Goal: Task Accomplishment & Management: Manage account settings

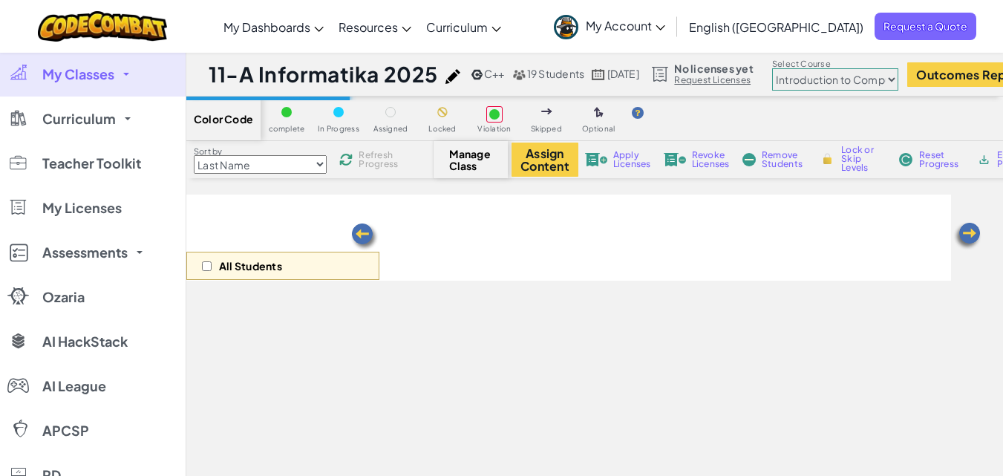
select select "560f1a9f22961295f9427742"
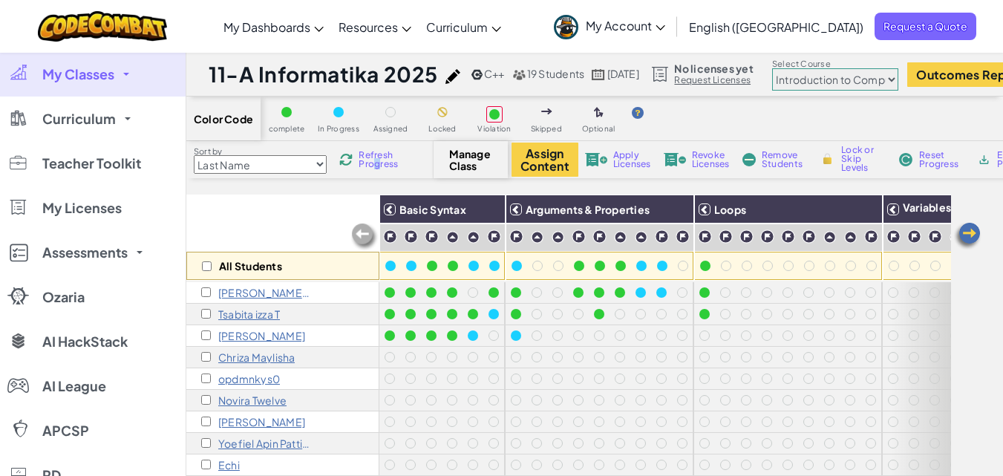
click at [373, 166] on span "Refresh Progress" at bounding box center [382, 160] width 46 height 18
click at [984, 163] on img at bounding box center [984, 159] width 14 height 13
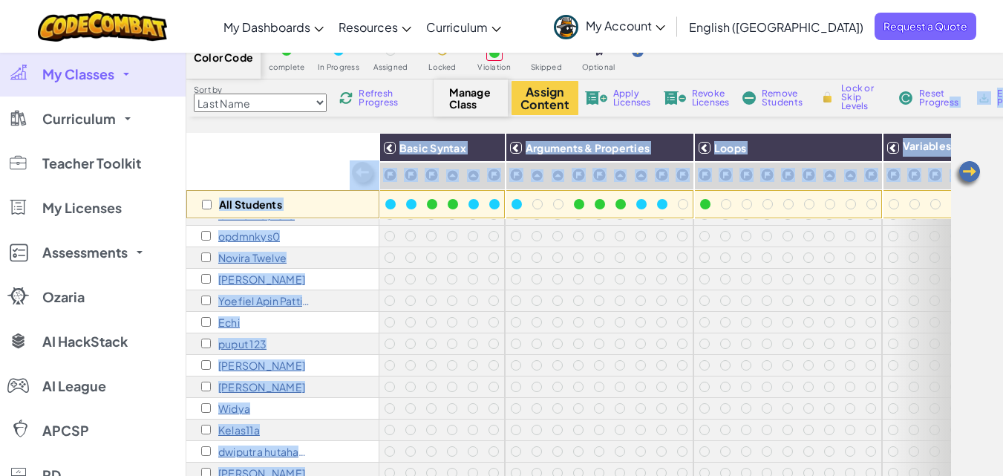
scroll to position [64, 0]
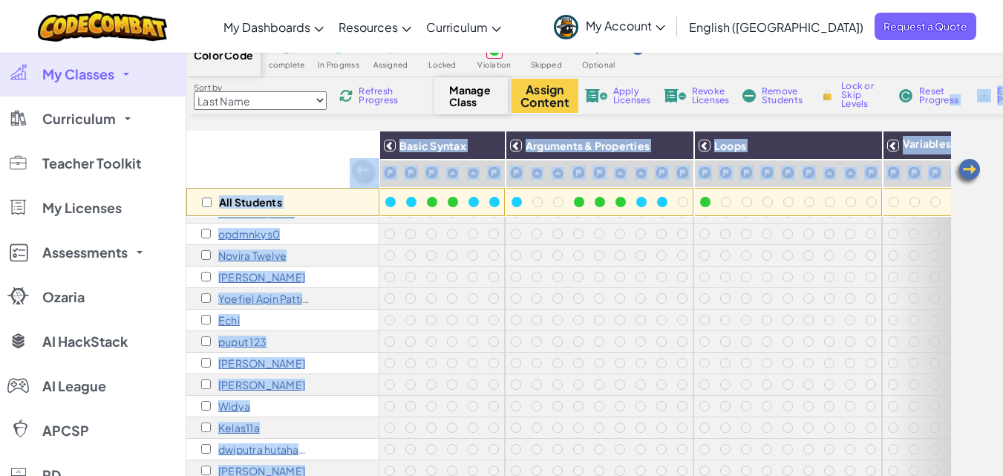
click at [990, 212] on div "All Students Basic Syntax Arguments & Properties Loops Variables [PERSON_NAME] …" at bounding box center [594, 347] width 817 height 432
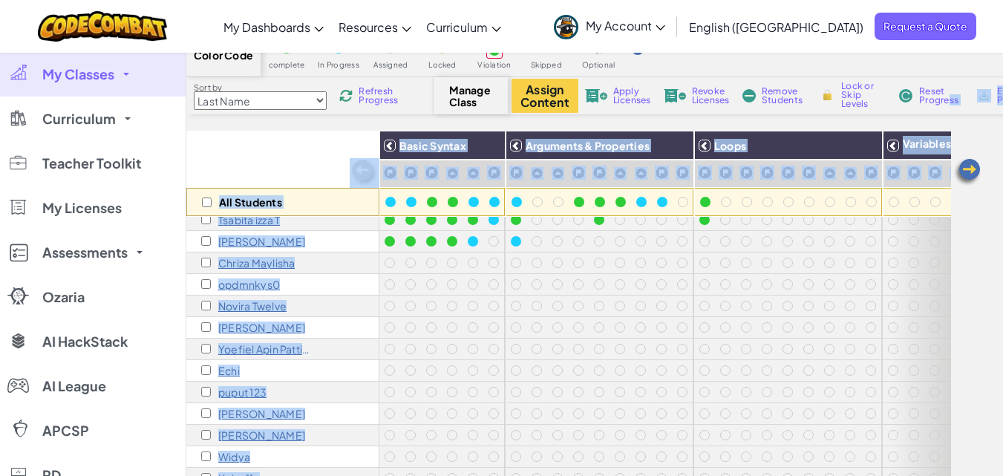
scroll to position [0, 0]
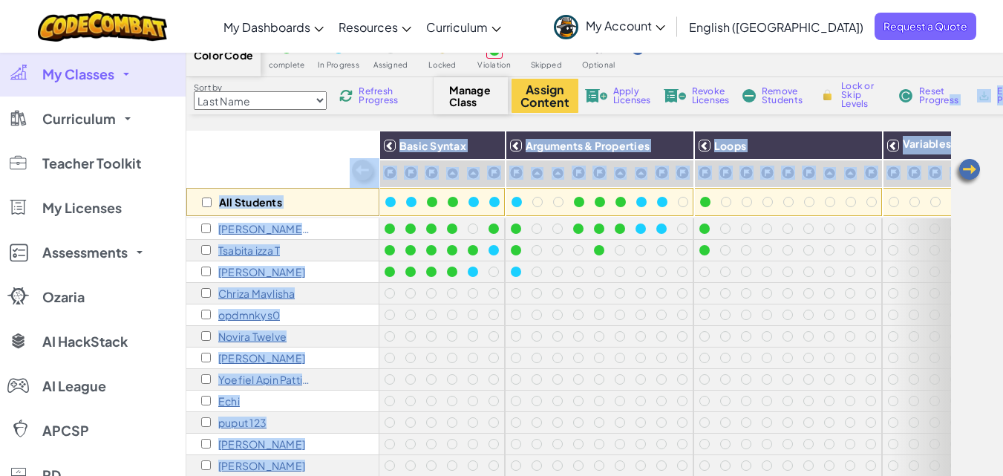
click at [964, 215] on div "All Students Basic Syntax Arguments & Properties Loops Variables [PERSON_NAME] …" at bounding box center [594, 347] width 817 height 432
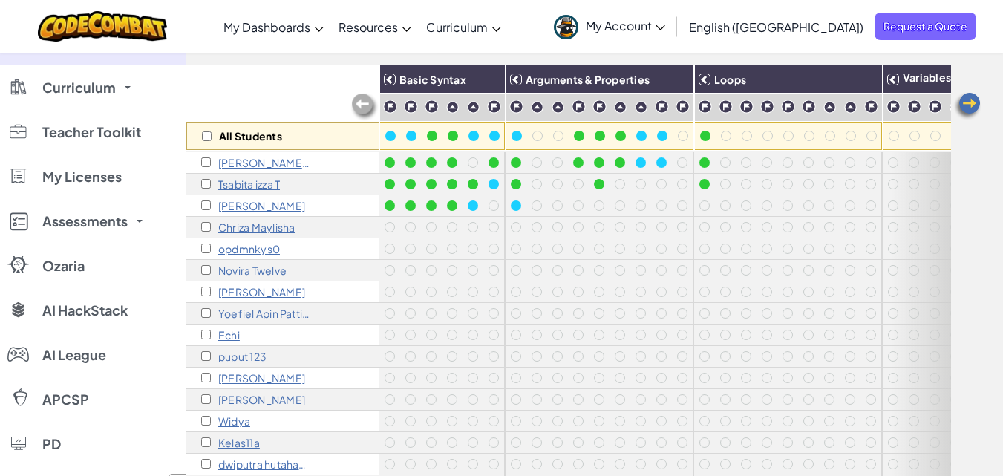
scroll to position [132, 0]
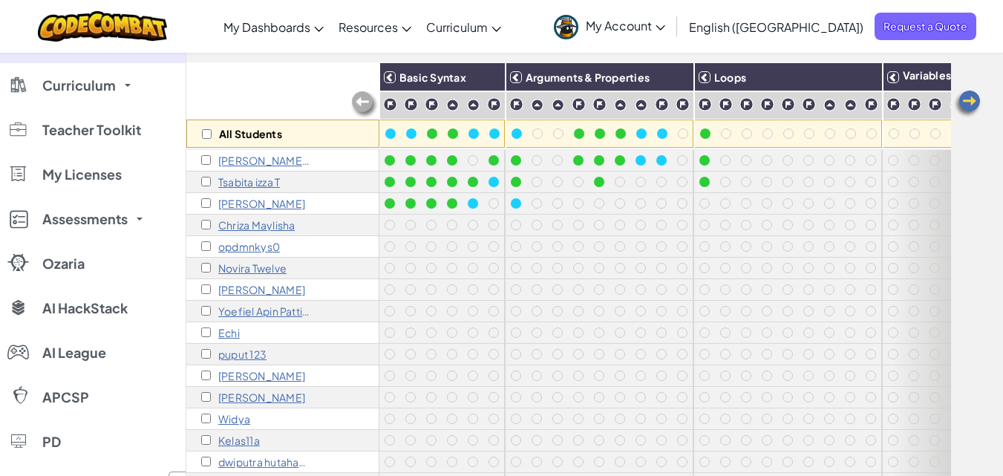
click at [290, 162] on p "[PERSON_NAME] N" at bounding box center [264, 160] width 93 height 12
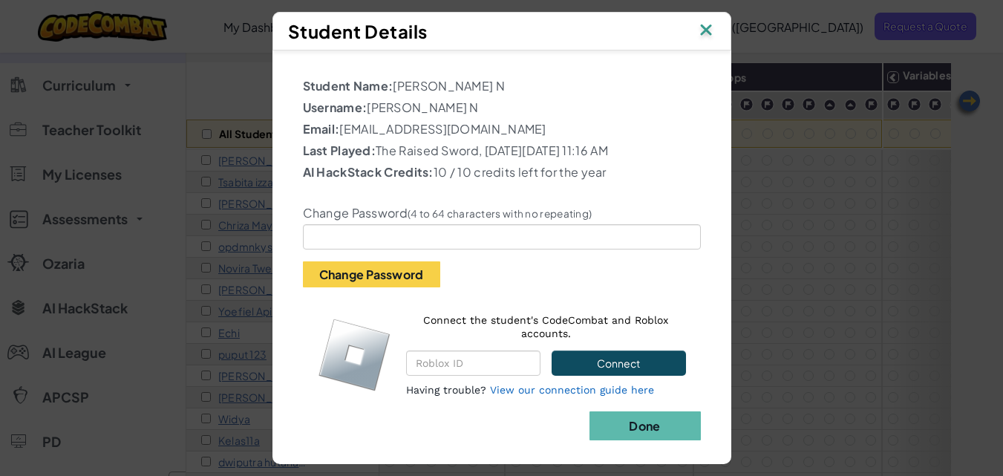
click at [715, 27] on img at bounding box center [705, 31] width 19 height 22
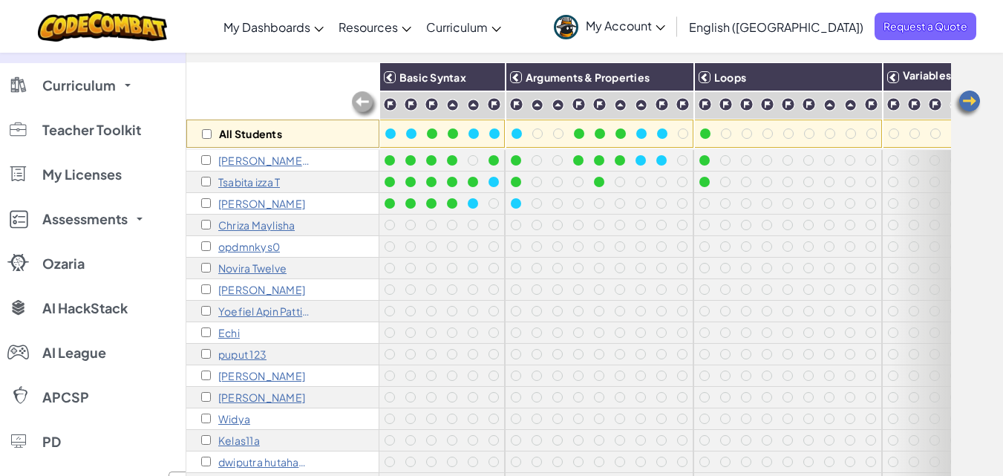
click at [261, 180] on p "Tsabita izza T" at bounding box center [249, 182] width 62 height 12
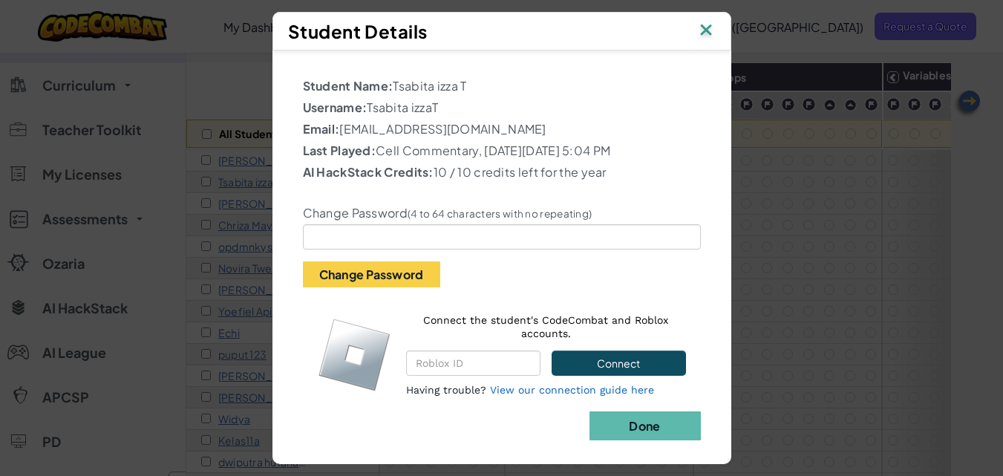
click at [716, 25] on img at bounding box center [705, 31] width 19 height 22
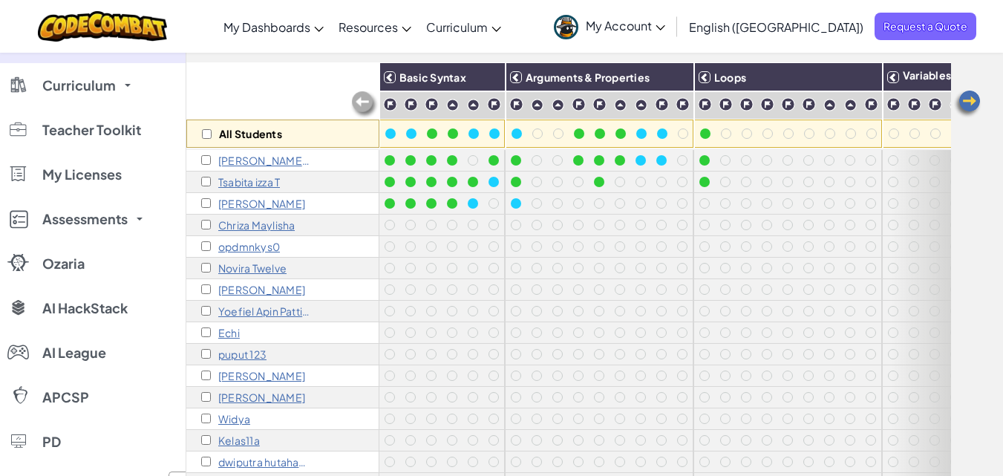
click at [248, 226] on p "Chriza Maylisha" at bounding box center [256, 225] width 76 height 12
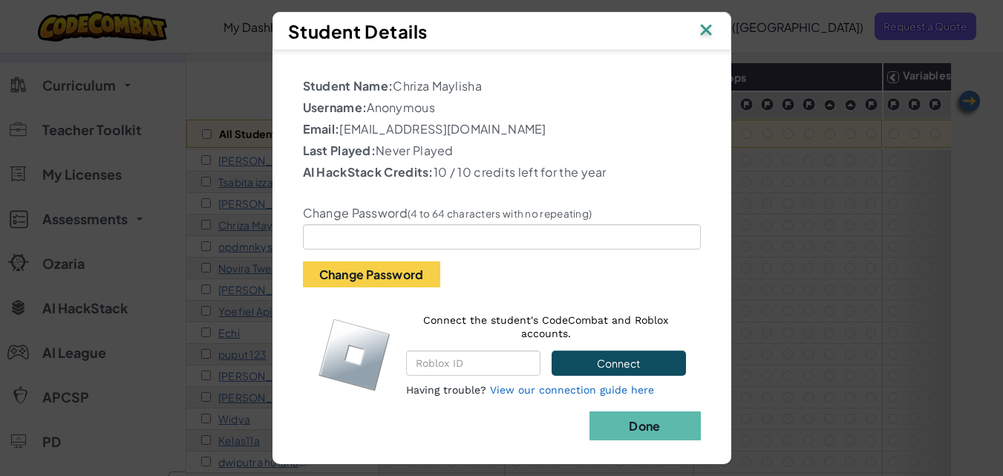
click at [715, 27] on img at bounding box center [705, 31] width 19 height 22
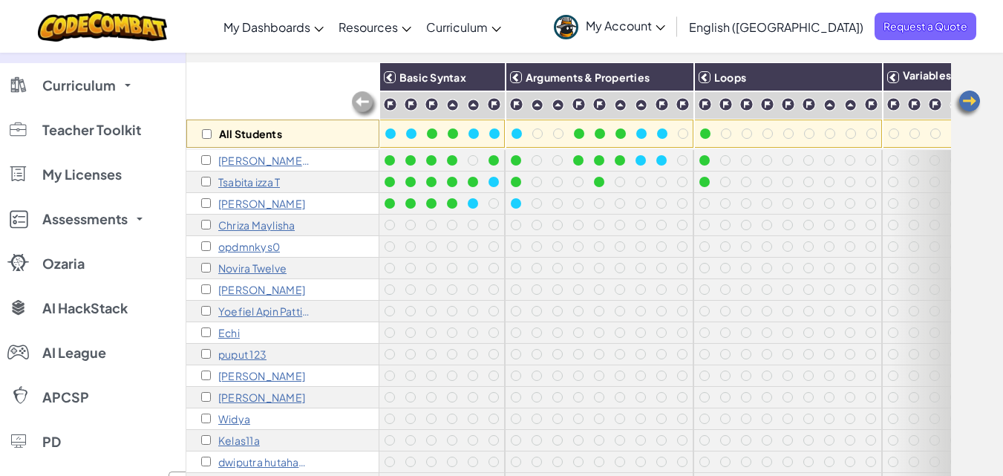
click at [241, 249] on p "opdmnkys0" at bounding box center [249, 247] width 62 height 12
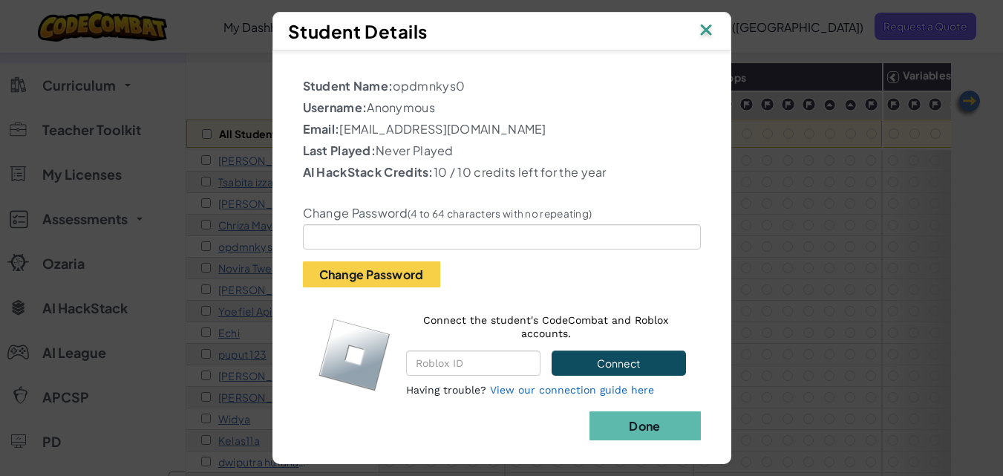
click at [710, 30] on img at bounding box center [705, 31] width 19 height 22
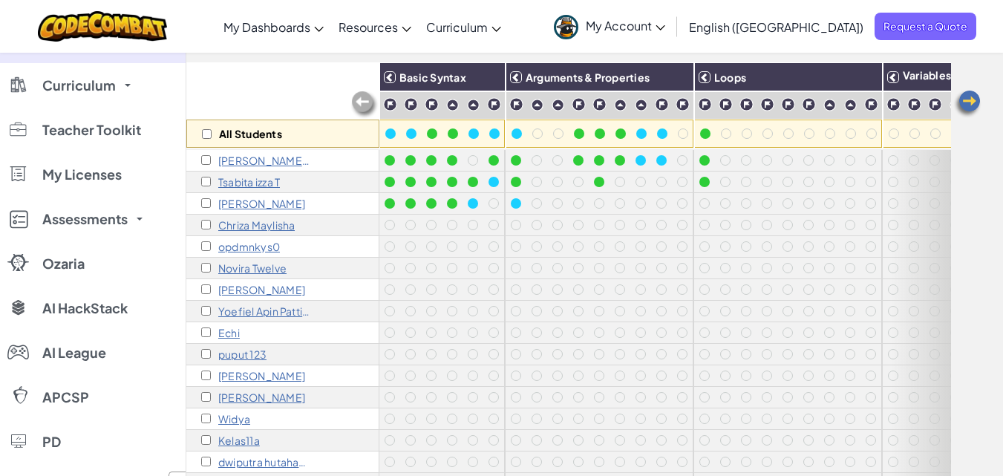
click at [272, 271] on p "Novira Twelve" at bounding box center [252, 268] width 68 height 12
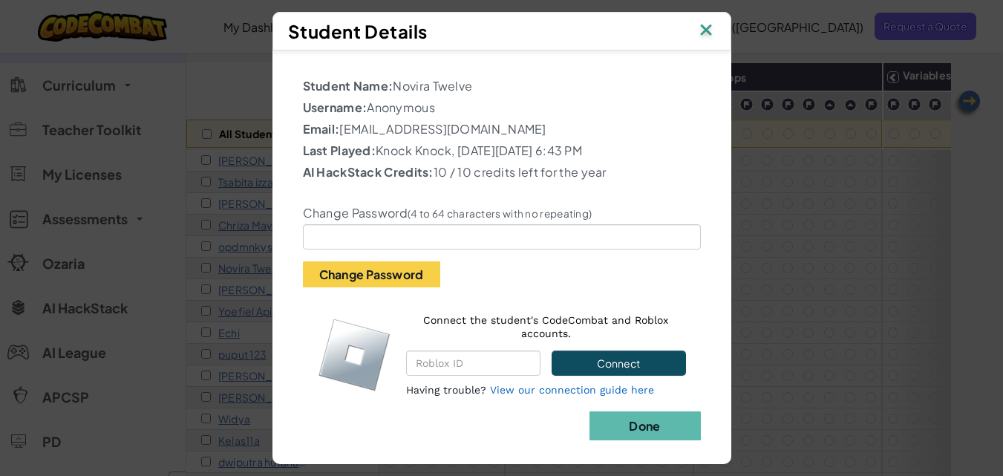
click at [716, 28] on img at bounding box center [705, 31] width 19 height 22
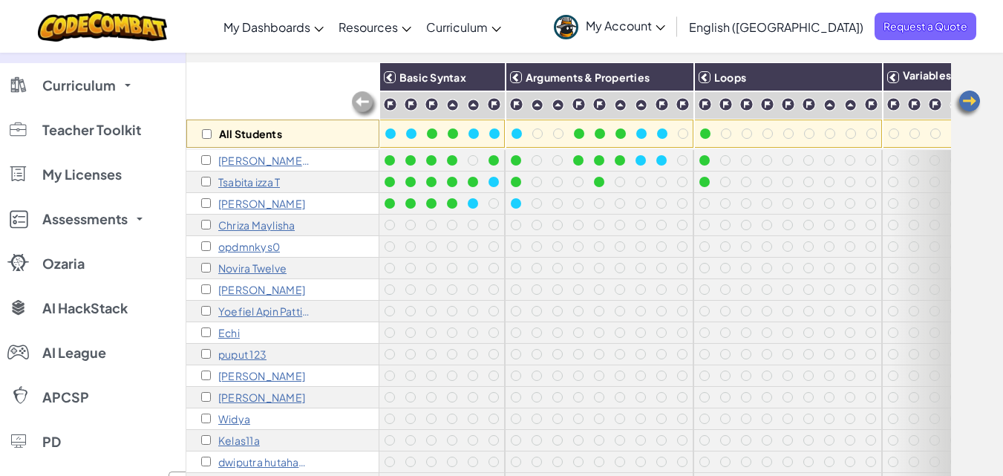
click at [256, 291] on p "[PERSON_NAME]" at bounding box center [261, 290] width 87 height 12
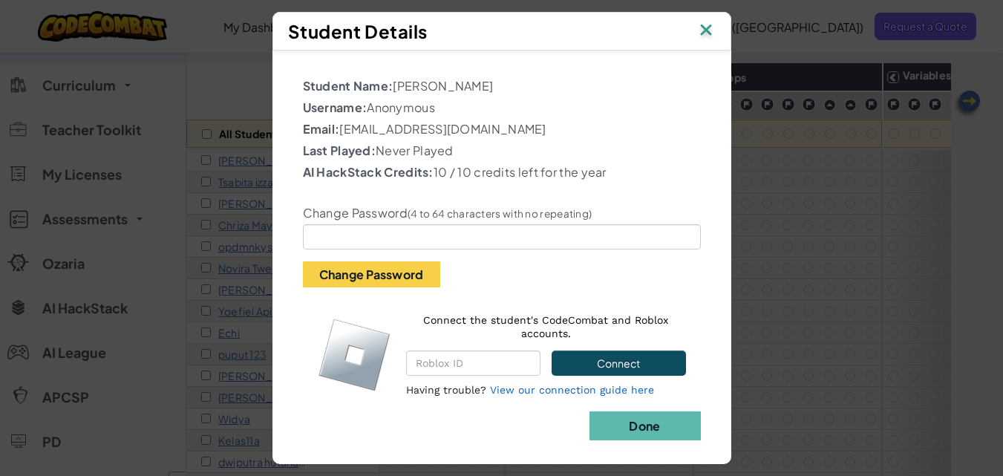
click at [708, 33] on img at bounding box center [705, 31] width 19 height 22
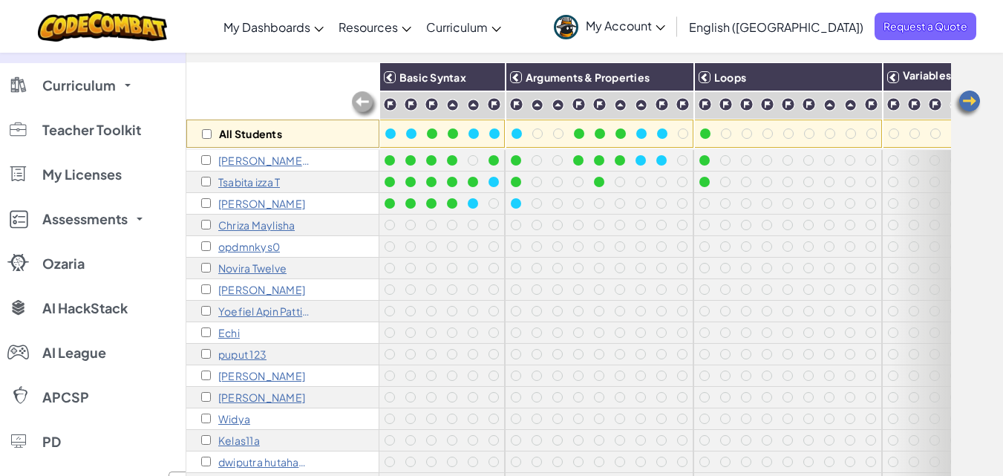
click at [272, 315] on p "Yoefiel Apin Pattinegara" at bounding box center [264, 311] width 93 height 12
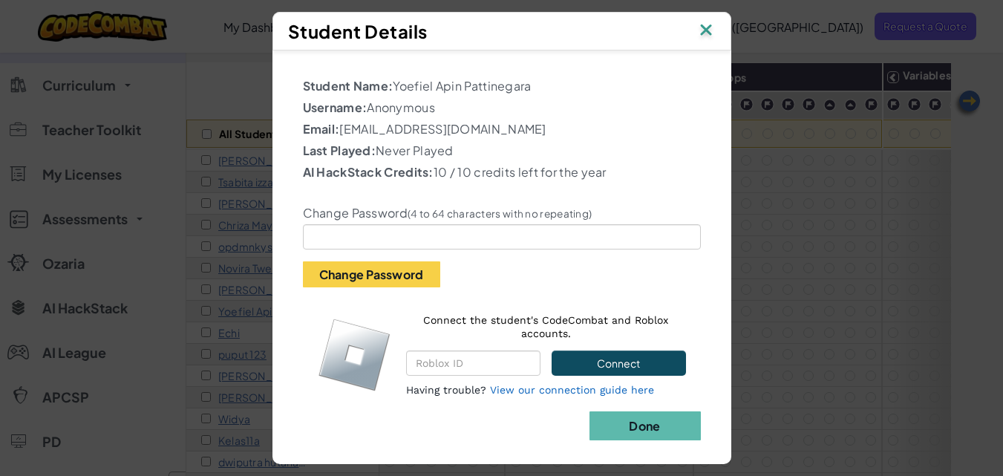
click at [709, 31] on img at bounding box center [705, 31] width 19 height 22
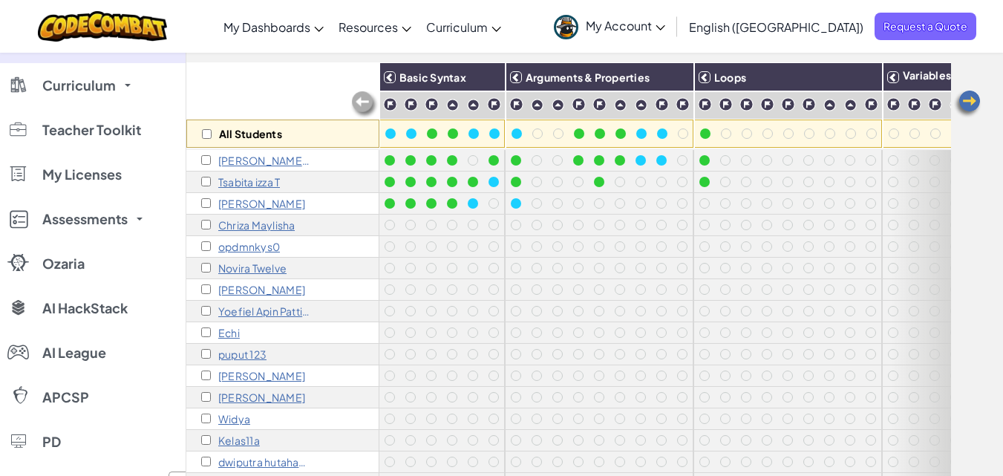
click at [233, 336] on p "Echi" at bounding box center [229, 333] width 22 height 12
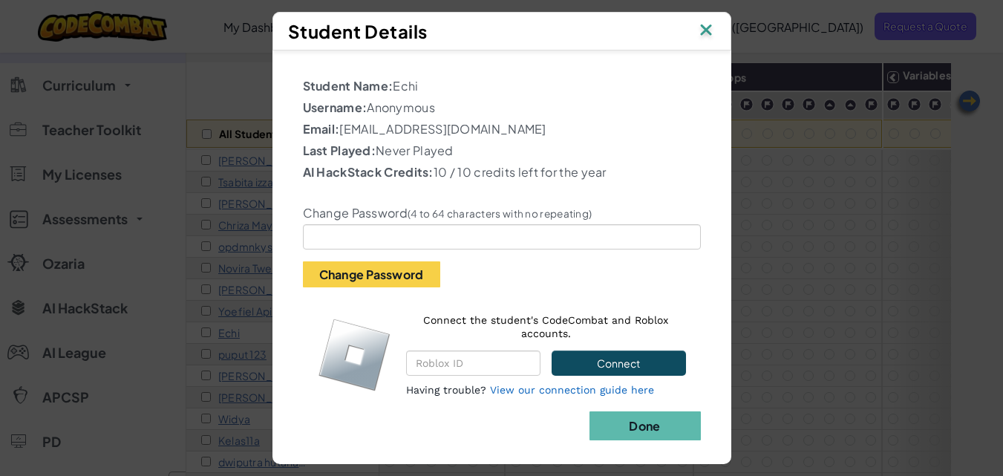
click at [709, 28] on img at bounding box center [705, 31] width 19 height 22
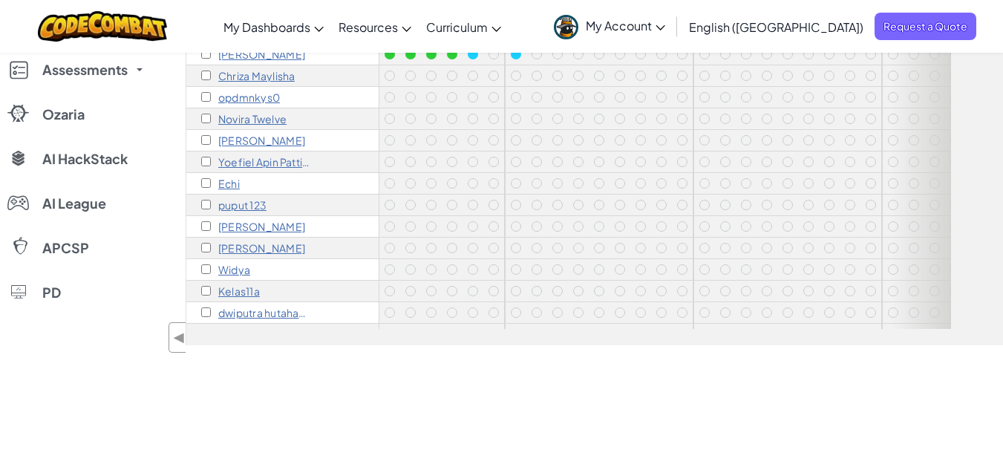
scroll to position [286, 0]
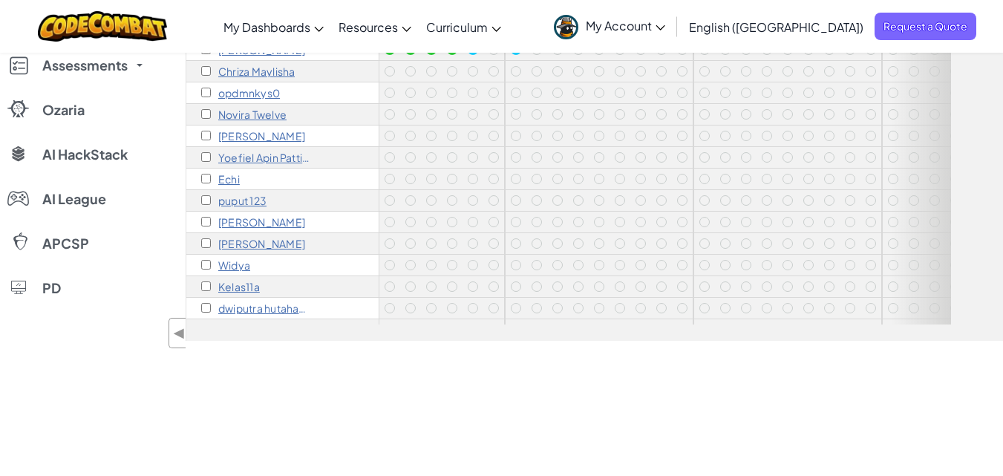
click at [252, 200] on p "puput 123" at bounding box center [242, 201] width 48 height 12
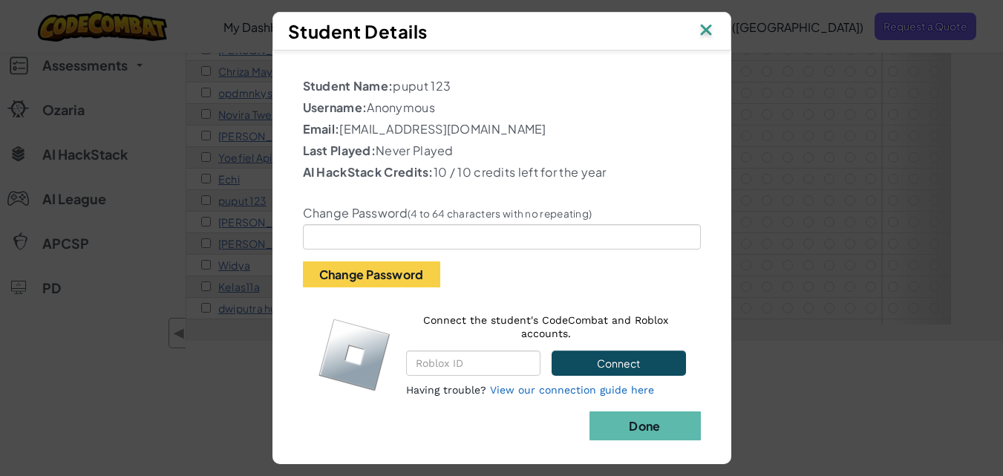
click at [709, 30] on img at bounding box center [705, 31] width 19 height 22
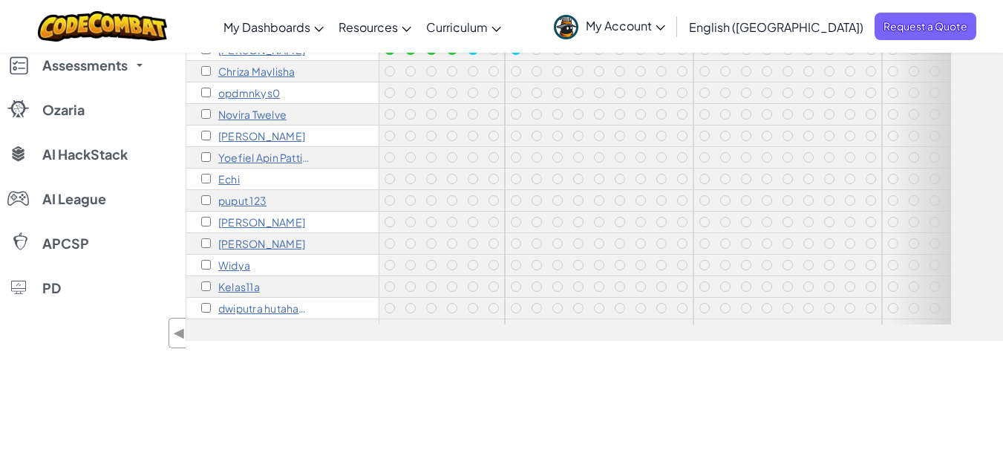
click at [252, 244] on p "[PERSON_NAME]" at bounding box center [261, 244] width 87 height 12
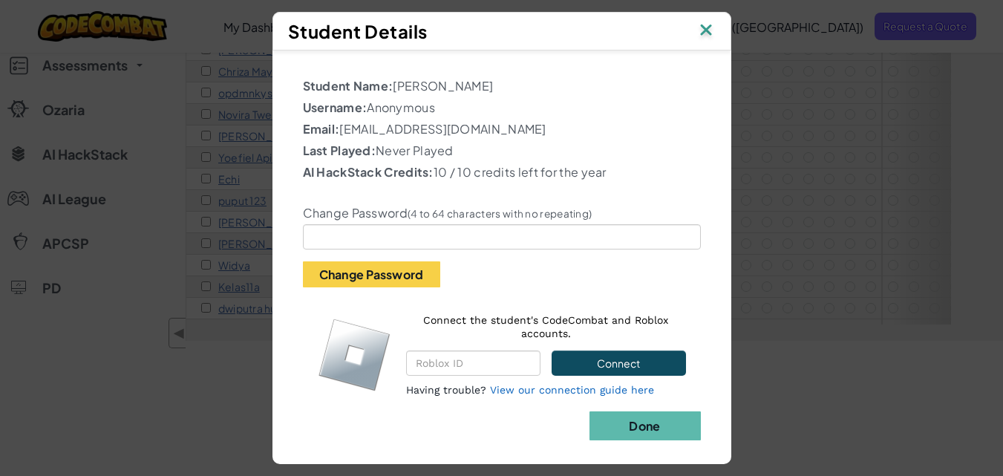
click at [711, 30] on img at bounding box center [705, 31] width 19 height 22
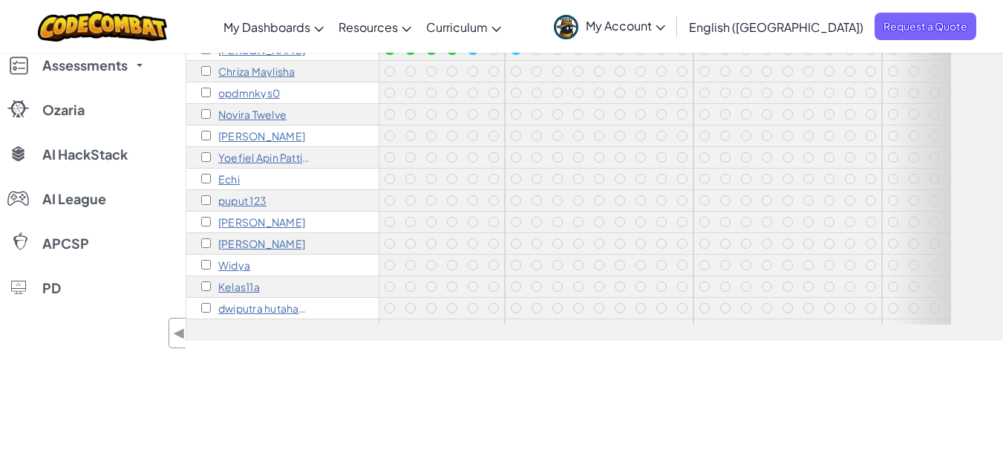
click at [246, 265] on p "Widya" at bounding box center [234, 265] width 32 height 12
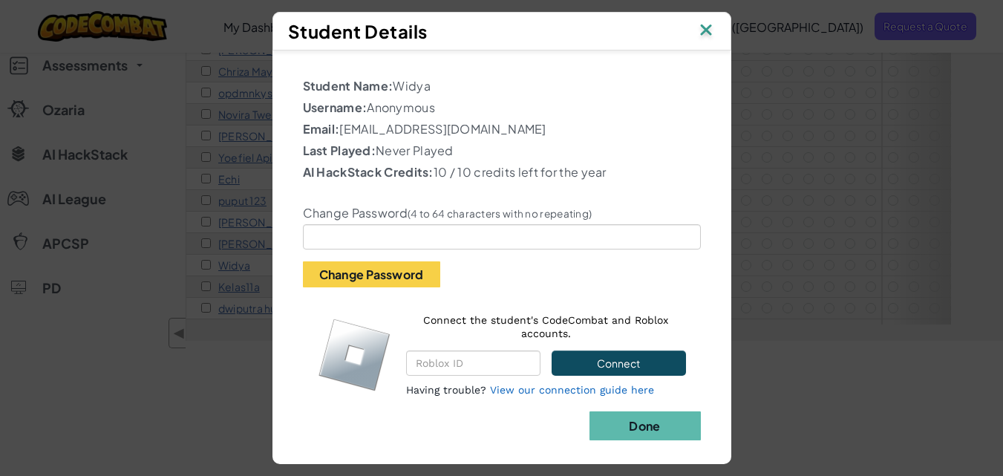
click at [708, 34] on img at bounding box center [705, 31] width 19 height 22
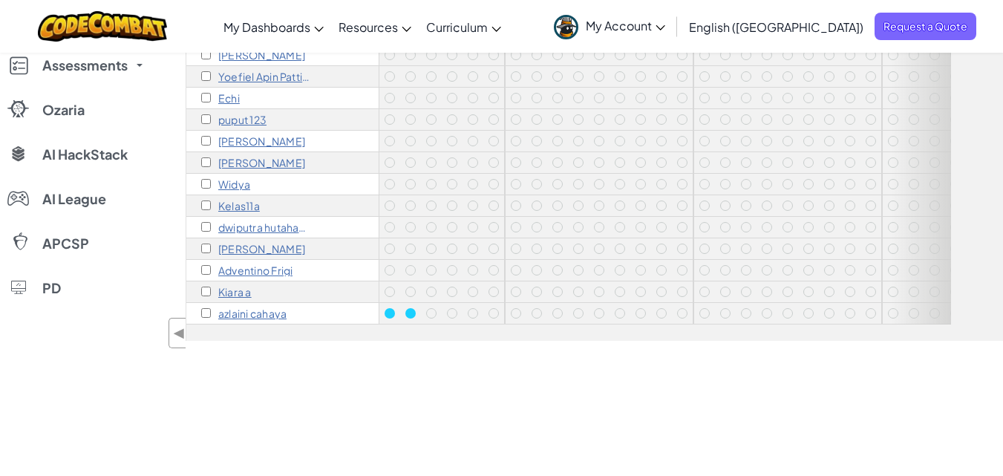
scroll to position [92, 0]
click at [237, 200] on p "Kelas11a" at bounding box center [239, 206] width 42 height 12
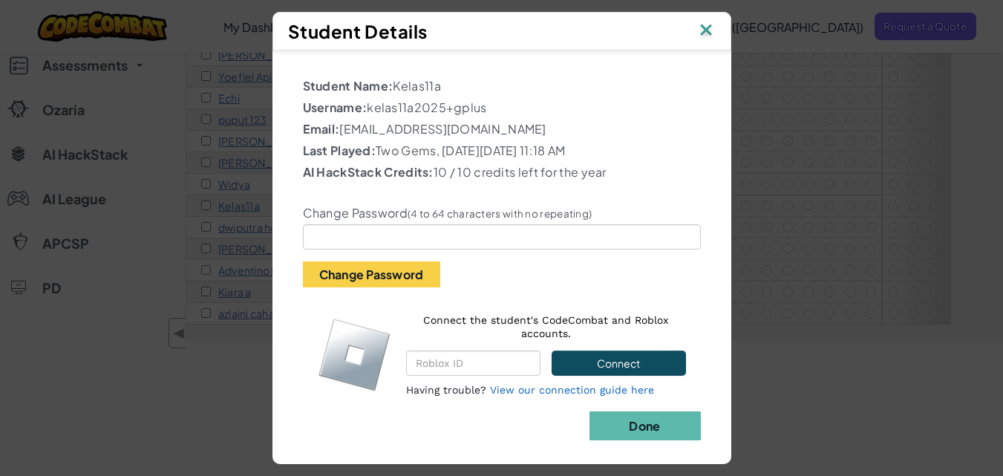
click at [713, 36] on img at bounding box center [705, 31] width 19 height 22
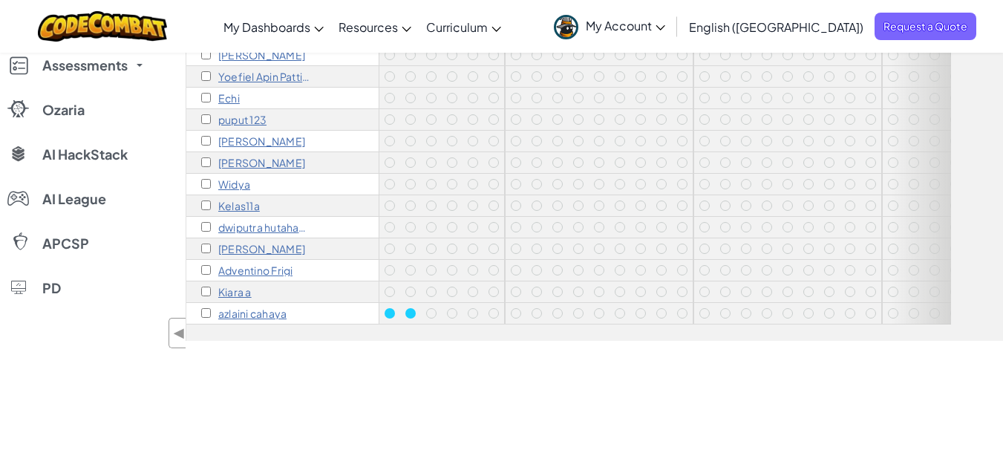
click at [274, 221] on p "dwiputra hutahaean" at bounding box center [264, 227] width 93 height 12
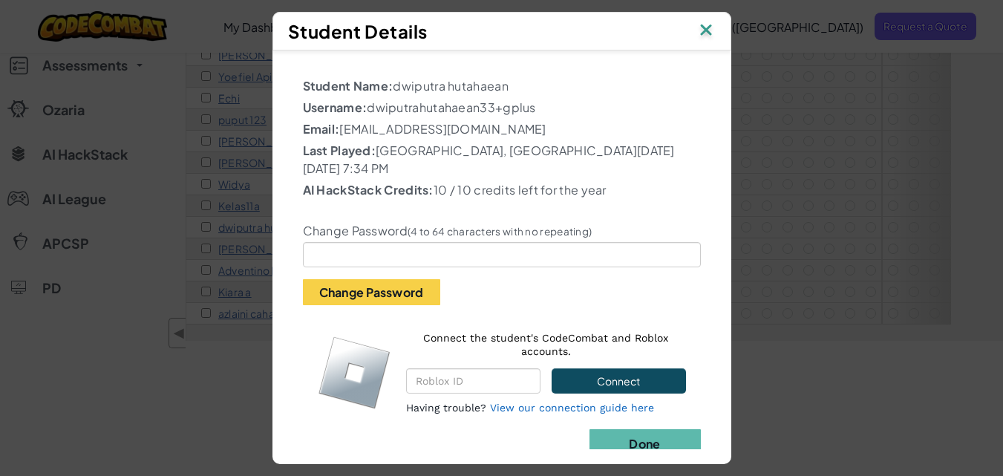
click at [710, 27] on img at bounding box center [705, 31] width 19 height 22
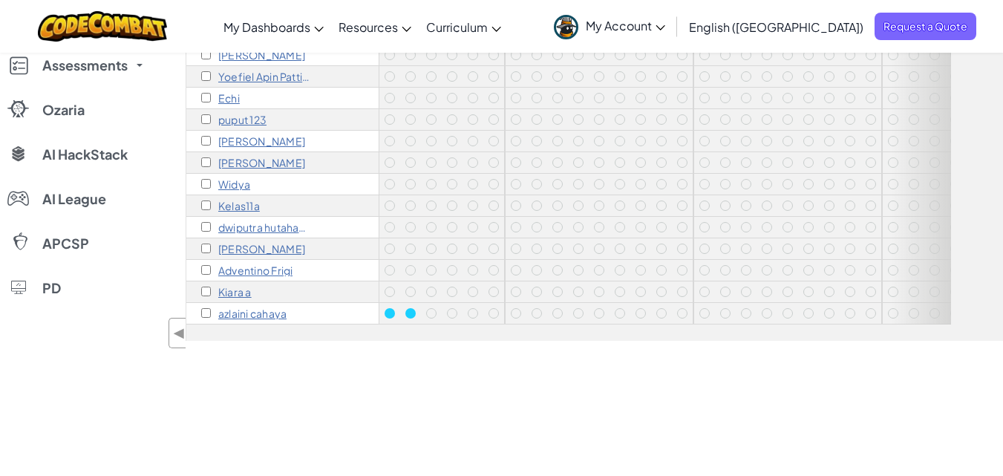
click at [258, 243] on p "[PERSON_NAME]" at bounding box center [261, 249] width 87 height 12
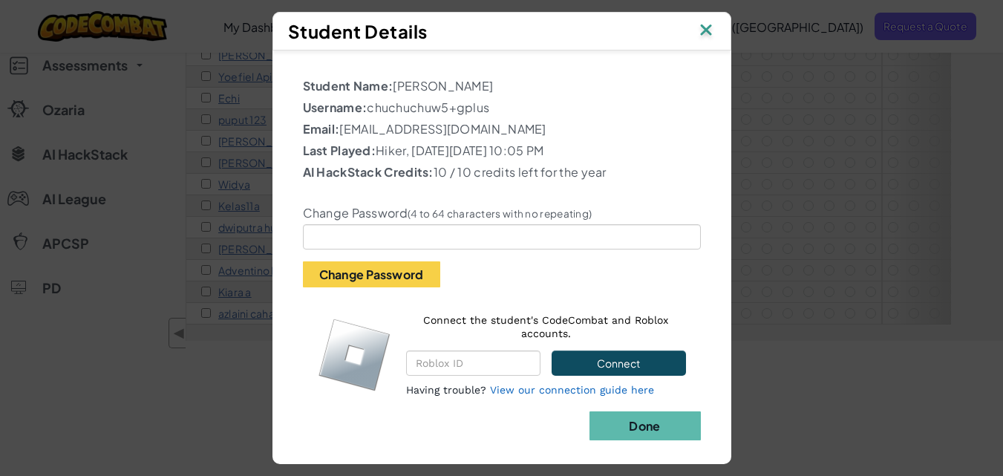
click at [712, 37] on img at bounding box center [705, 31] width 19 height 22
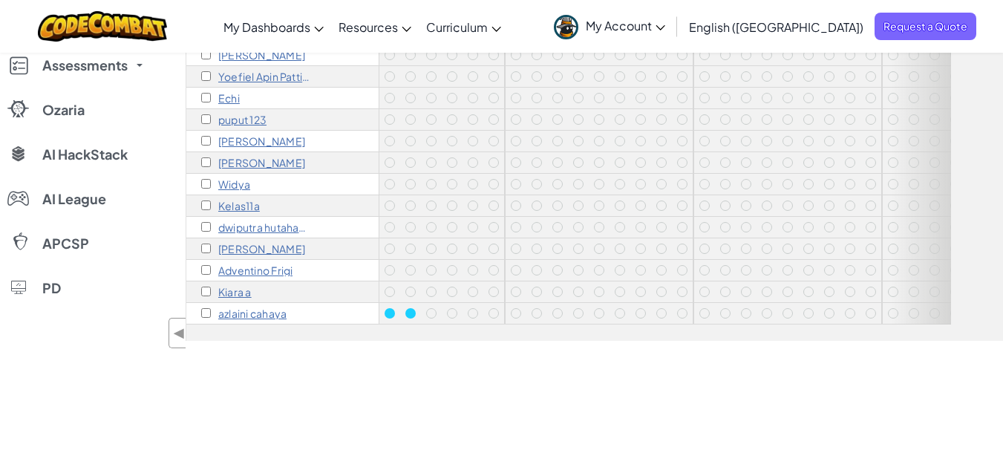
click at [283, 264] on p "Adventino Frigi" at bounding box center [255, 270] width 74 height 12
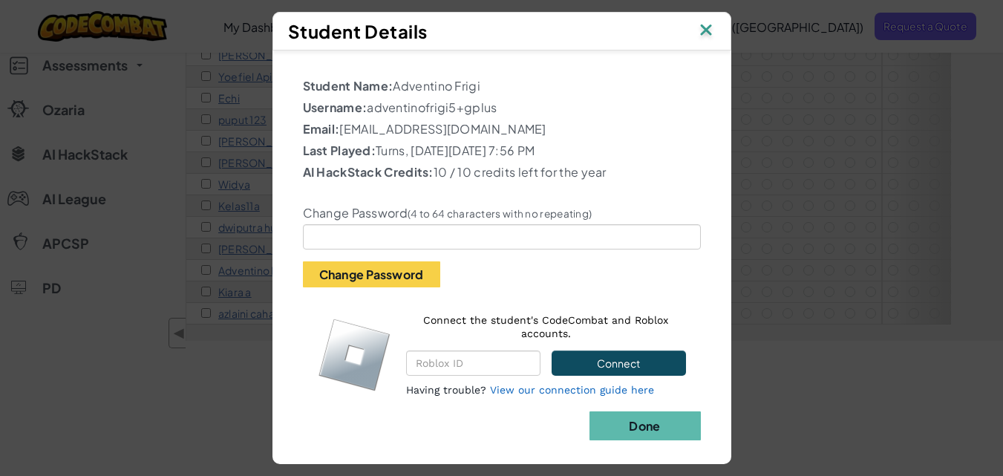
click at [714, 30] on img at bounding box center [705, 31] width 19 height 22
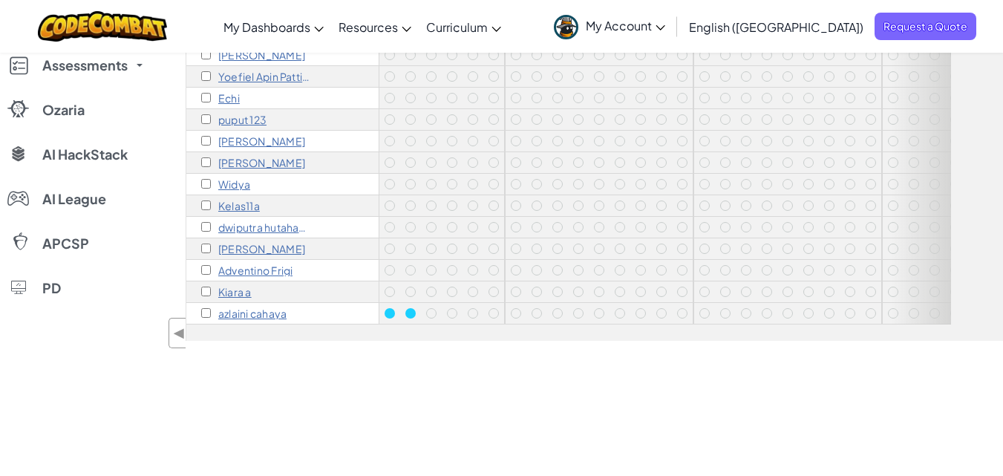
click at [222, 286] on p "Kiara a" at bounding box center [234, 292] width 33 height 12
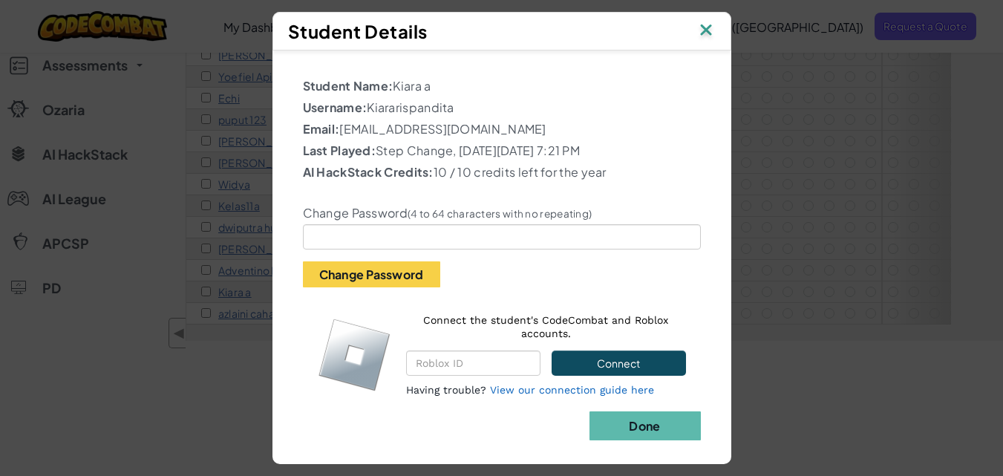
click at [705, 31] on img at bounding box center [705, 31] width 19 height 22
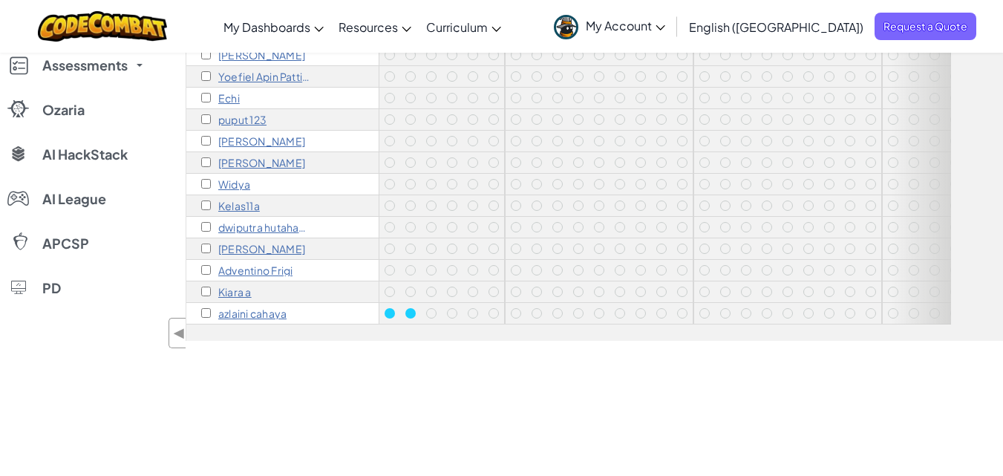
click at [269, 307] on p "azlaini cahaya" at bounding box center [252, 313] width 68 height 12
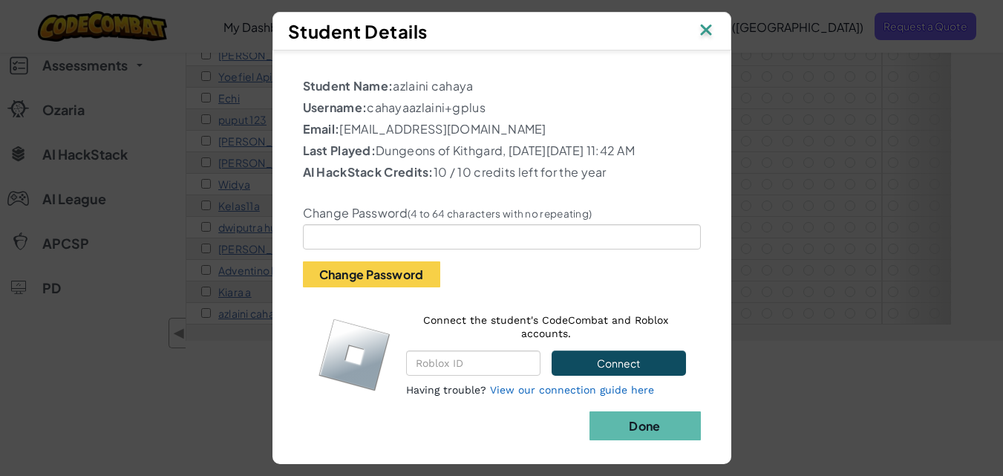
click at [708, 30] on img at bounding box center [705, 31] width 19 height 22
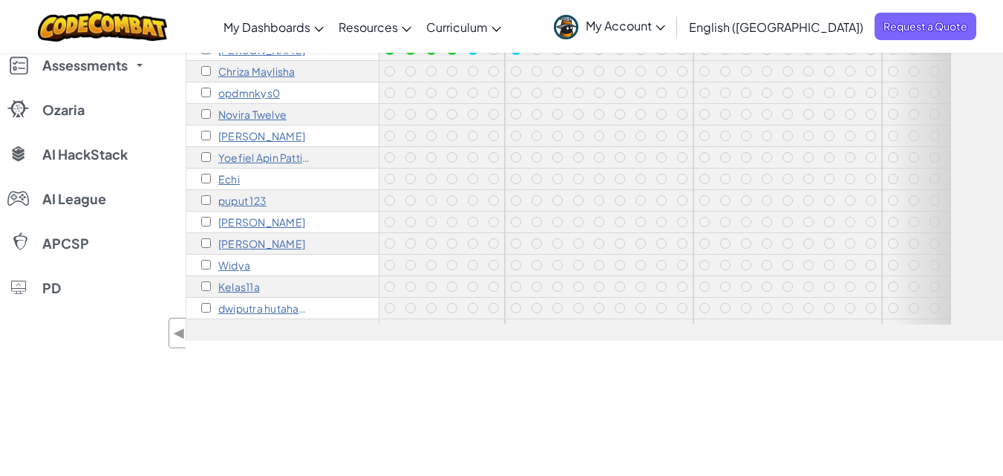
scroll to position [0, 0]
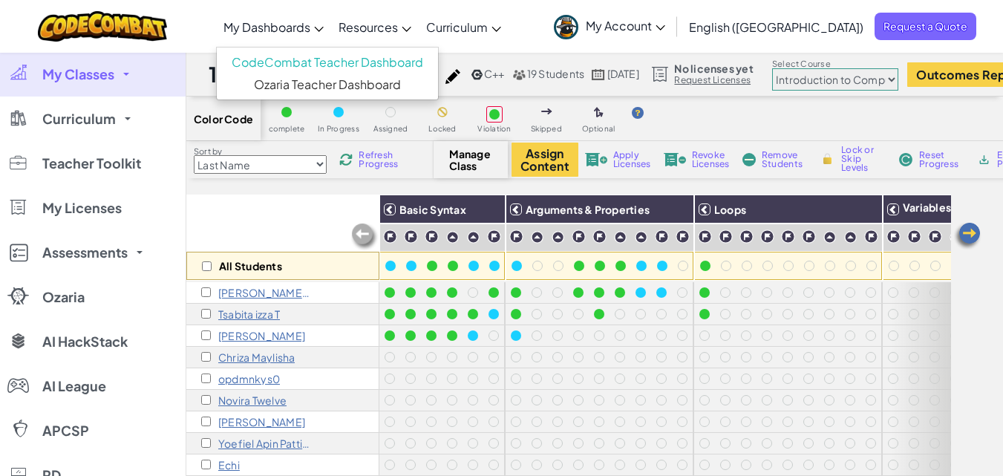
click at [298, 26] on span "My Dashboards" at bounding box center [266, 27] width 87 height 16
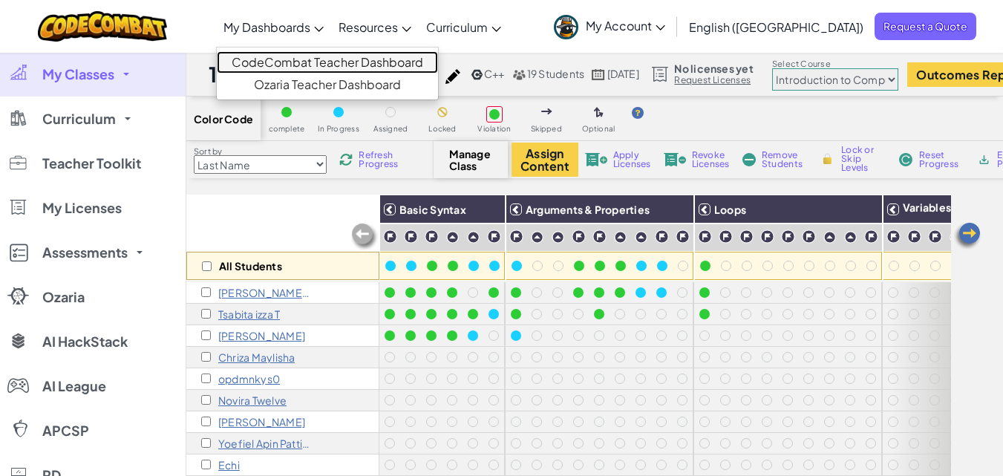
click at [310, 59] on link "CodeCombat Teacher Dashboard" at bounding box center [327, 62] width 221 height 22
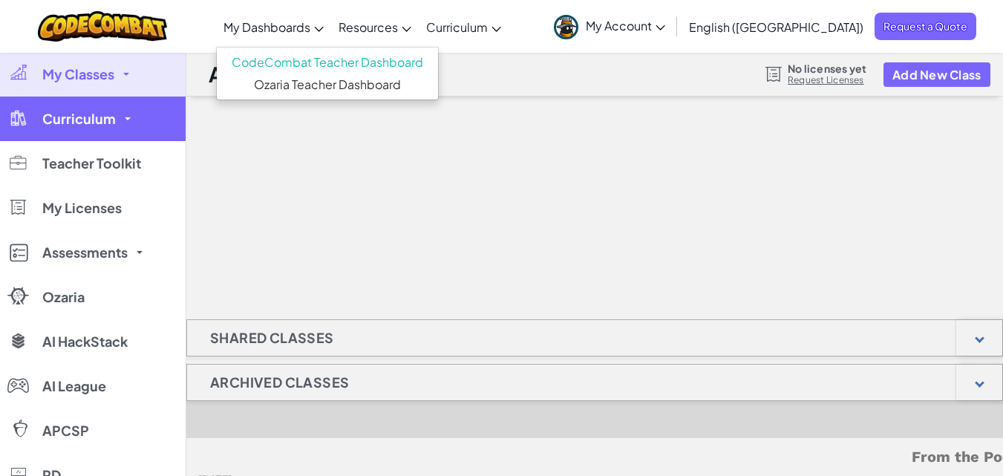
click at [97, 114] on span "Curriculum" at bounding box center [79, 118] width 74 height 13
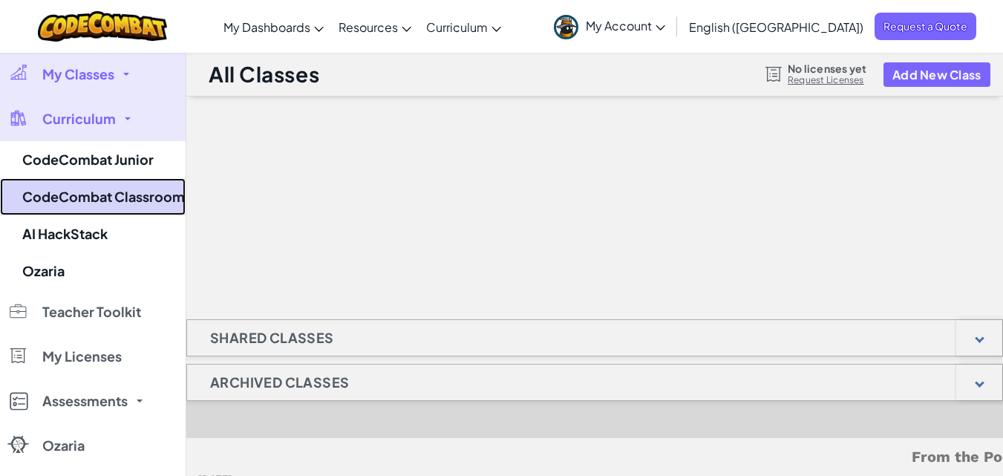
click at [88, 189] on link "CodeCombat Classroom" at bounding box center [93, 196] width 186 height 37
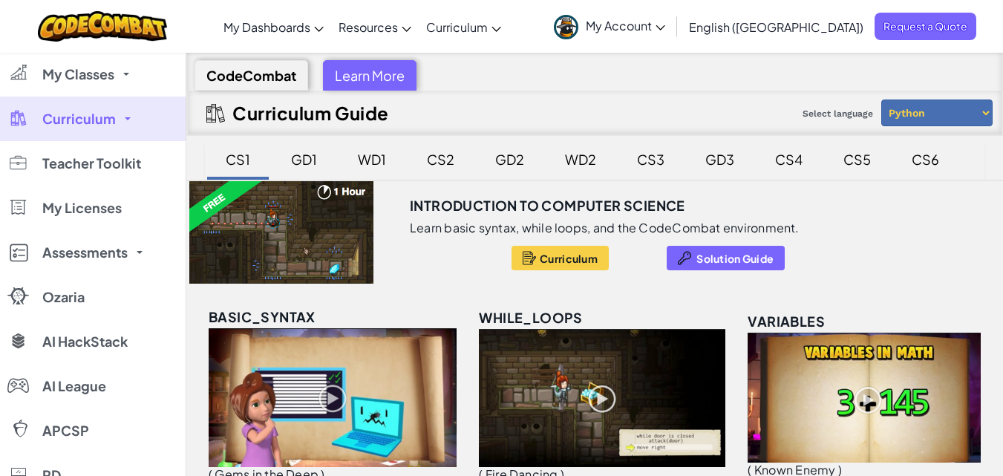
click at [973, 117] on select "Python JavaScript" at bounding box center [936, 112] width 111 height 27
click at [543, 251] on button "Curriculum" at bounding box center [560, 258] width 97 height 25
click at [112, 118] on span "Curriculum" at bounding box center [79, 118] width 74 height 13
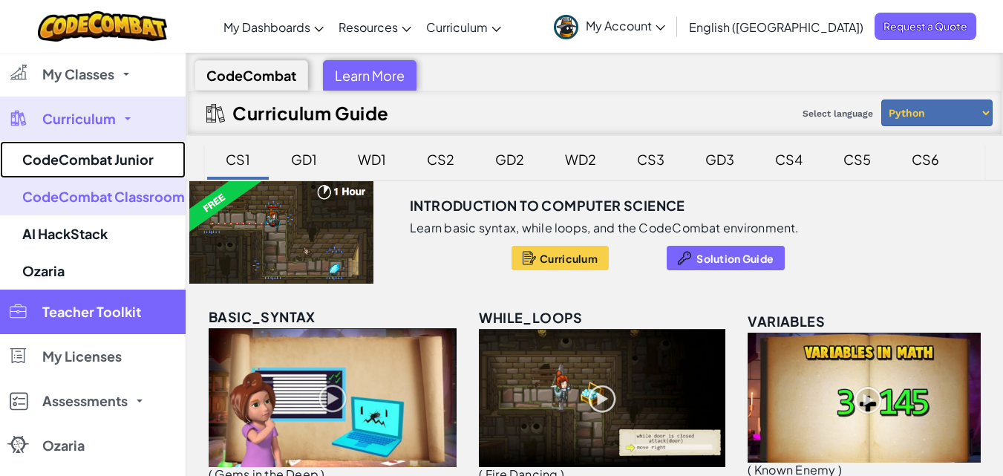
click at [97, 167] on link "CodeCombat Junior" at bounding box center [93, 159] width 186 height 37
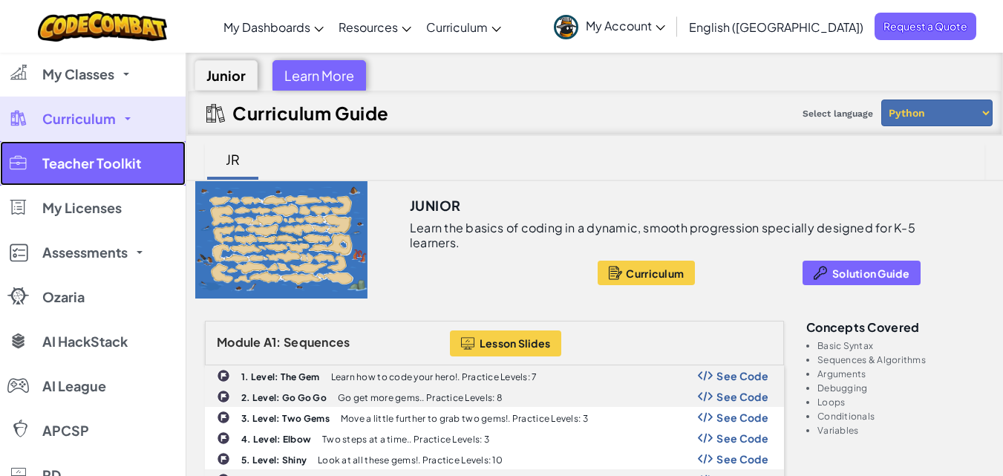
click at [99, 157] on span "Teacher Toolkit" at bounding box center [91, 163] width 99 height 13
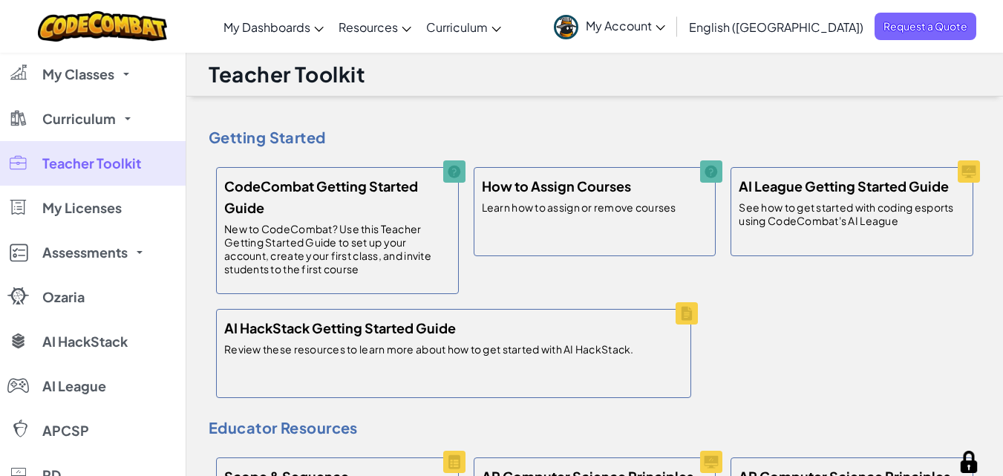
click at [665, 27] on icon at bounding box center [661, 27] width 10 height 5
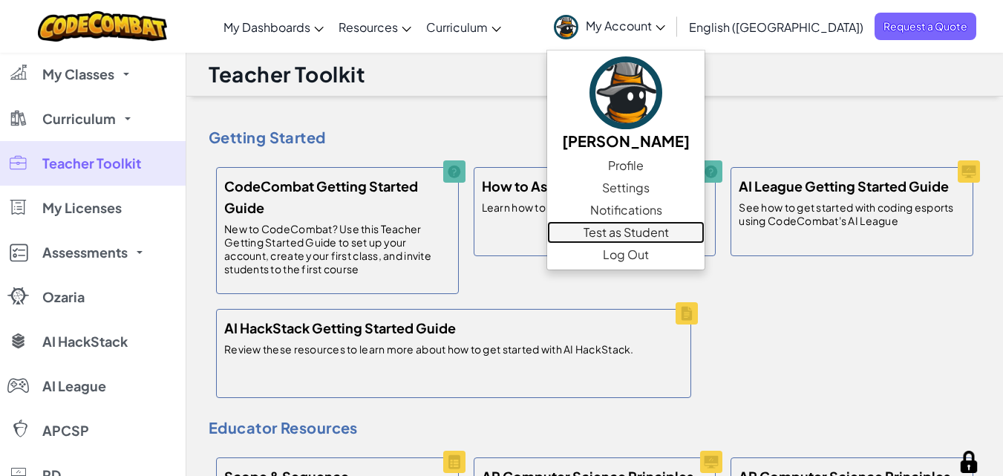
click at [705, 232] on link "Test as Student" at bounding box center [625, 232] width 157 height 22
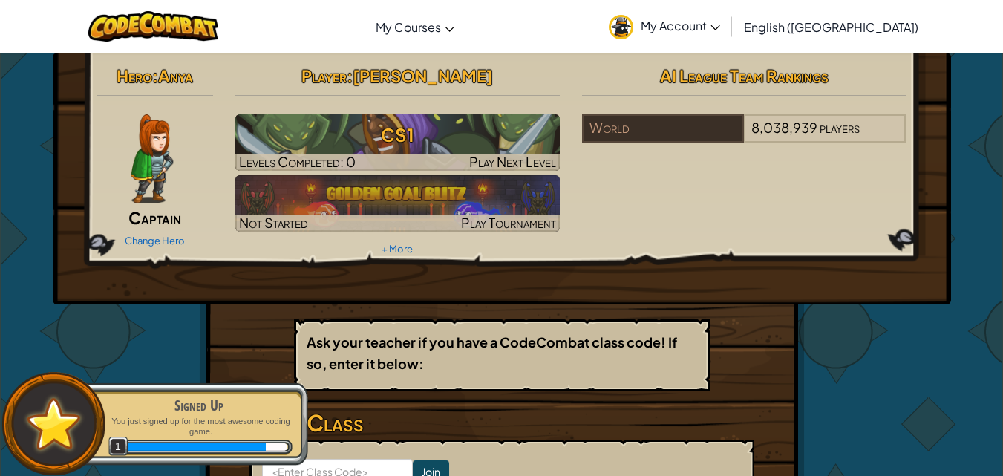
click at [720, 27] on icon at bounding box center [715, 27] width 9 height 5
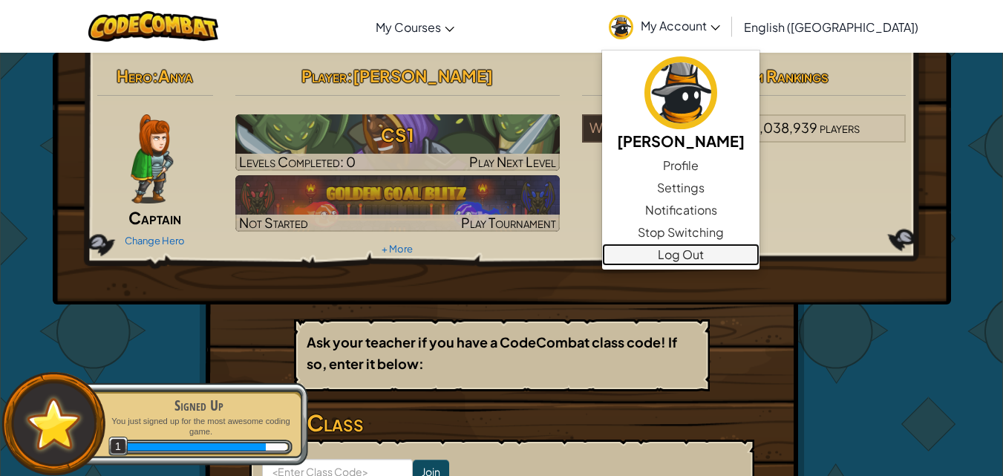
click at [760, 258] on link "Log Out" at bounding box center [680, 255] width 157 height 22
